Goal: Transaction & Acquisition: Purchase product/service

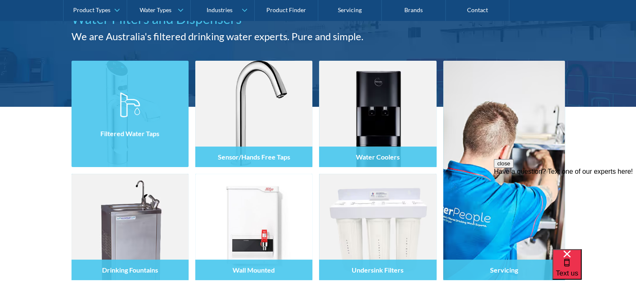
click at [140, 129] on h4 "Filtered Water Taps" at bounding box center [129, 133] width 59 height 8
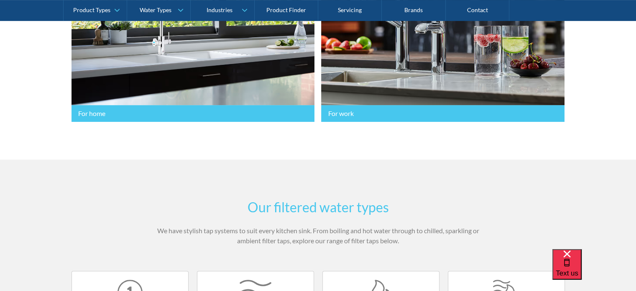
scroll to position [312, 0]
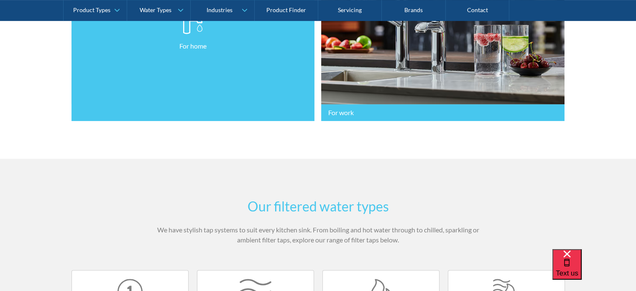
click at [228, 78] on link "For home" at bounding box center [194, 30] width 244 height 182
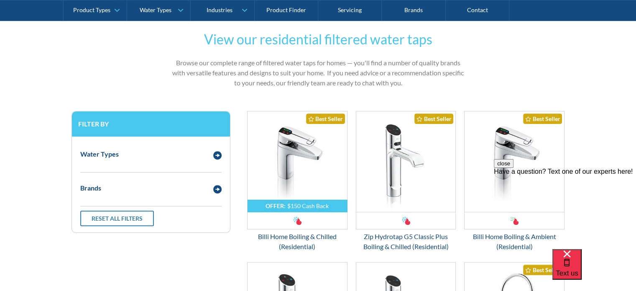
scroll to position [395, 0]
click at [308, 169] on img "Email Form 3" at bounding box center [298, 161] width 100 height 100
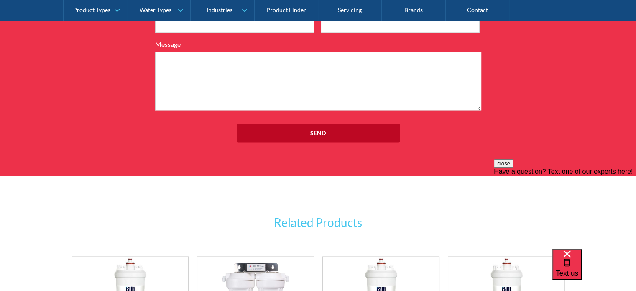
scroll to position [1242, 0]
